Goal: Check status

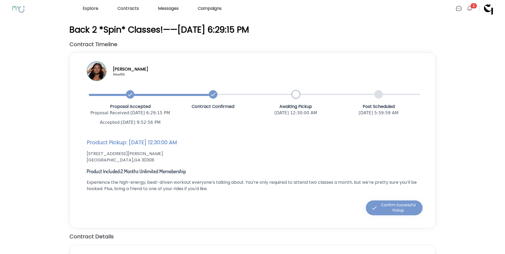
click at [19, 10] on rect at bounding box center [19, 9] width 20 height 17
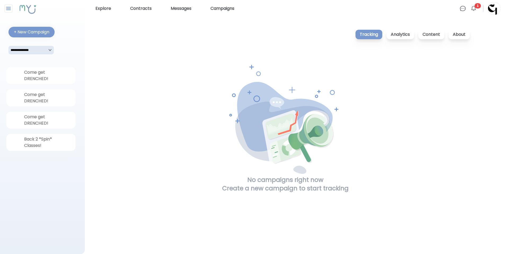
click at [156, 10] on div "Explore Contracts Messages Campaigns" at bounding box center [276, 8] width 366 height 8
click at [134, 10] on link "Contracts" at bounding box center [141, 8] width 26 height 8
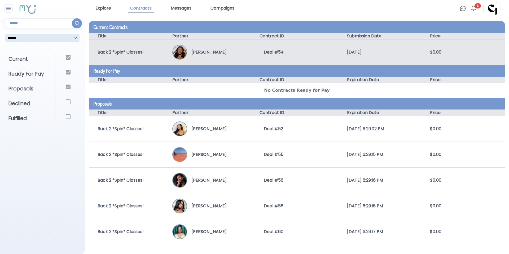
click at [224, 54] on p "Lindsey Mitchell" at bounding box center [206, 52] width 39 height 6
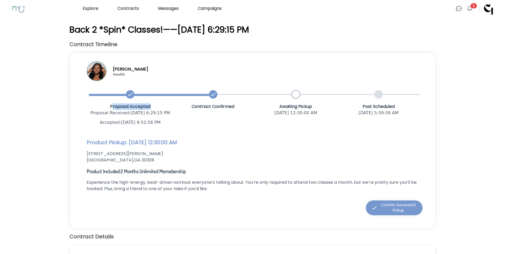
drag, startPoint x: 112, startPoint y: 106, endPoint x: 151, endPoint y: 105, distance: 39.5
click at [151, 105] on p "Proposal Accepted" at bounding box center [130, 106] width 83 height 6
drag, startPoint x: 192, startPoint y: 107, endPoint x: 242, endPoint y: 103, distance: 51.0
click at [242, 103] on p "Contract Confirmed" at bounding box center [212, 106] width 83 height 6
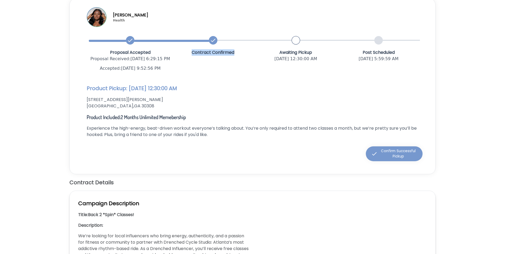
scroll to position [24, 0]
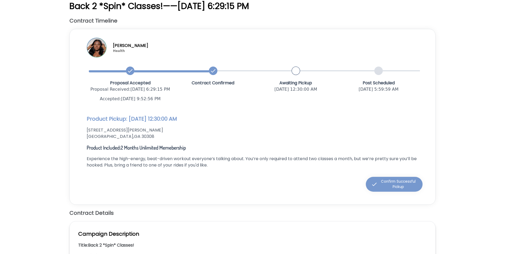
click at [335, 92] on div "Awaiting Pickup 8/28/2025, 12:30:00 AM" at bounding box center [295, 91] width 83 height 22
click at [326, 139] on p "Atlanta , GA 30308" at bounding box center [252, 136] width 331 height 6
click at [140, 87] on p "Proposal Received : 8/20/2025, 6:29:15 PM" at bounding box center [130, 89] width 83 height 6
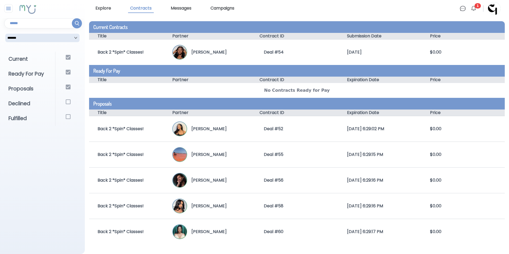
click at [285, 15] on nav "Explore Contracts Messages Campaigns Messages 0 Clear All 1 Notifications 1 Cle…" at bounding box center [297, 8] width 424 height 17
click at [263, 12] on div "Explore Contracts Messages Campaigns" at bounding box center [276, 8] width 366 height 9
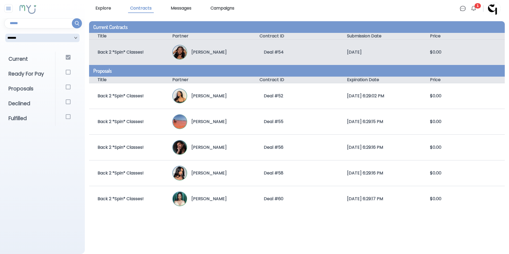
click at [152, 52] on div "Back 2 *Spin* Classes!" at bounding box center [130, 52] width 83 height 6
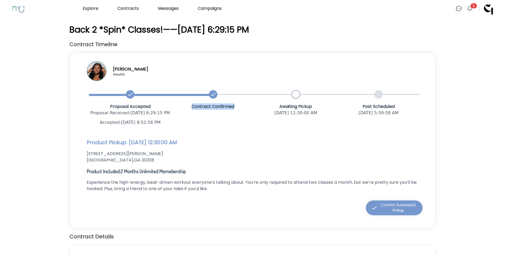
drag, startPoint x: 192, startPoint y: 107, endPoint x: 235, endPoint y: 107, distance: 43.2
click at [235, 107] on p "Contract Confirmed" at bounding box center [212, 106] width 83 height 6
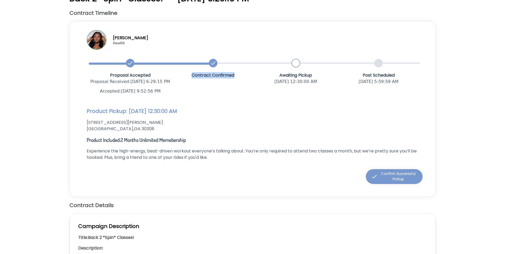
scroll to position [36, 0]
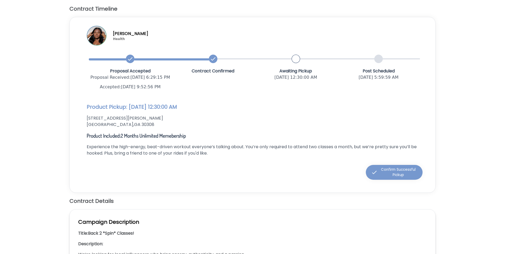
click at [138, 75] on p "Proposal Received : 8/20/2025, 6:29:15 PM" at bounding box center [130, 77] width 83 height 6
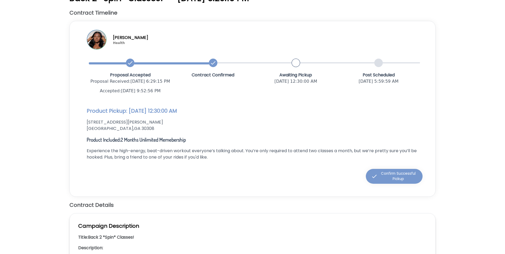
scroll to position [0, 0]
